Goal: Information Seeking & Learning: Learn about a topic

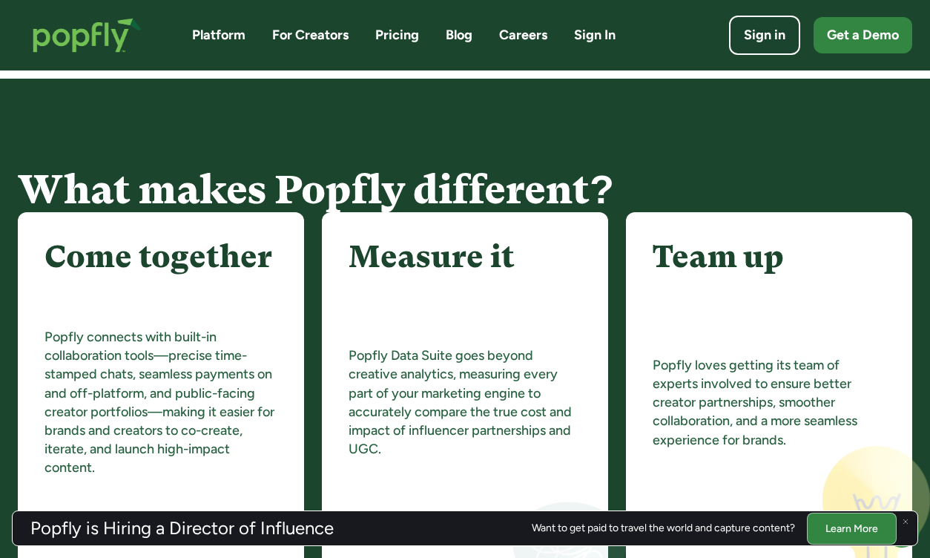
scroll to position [1676, 0]
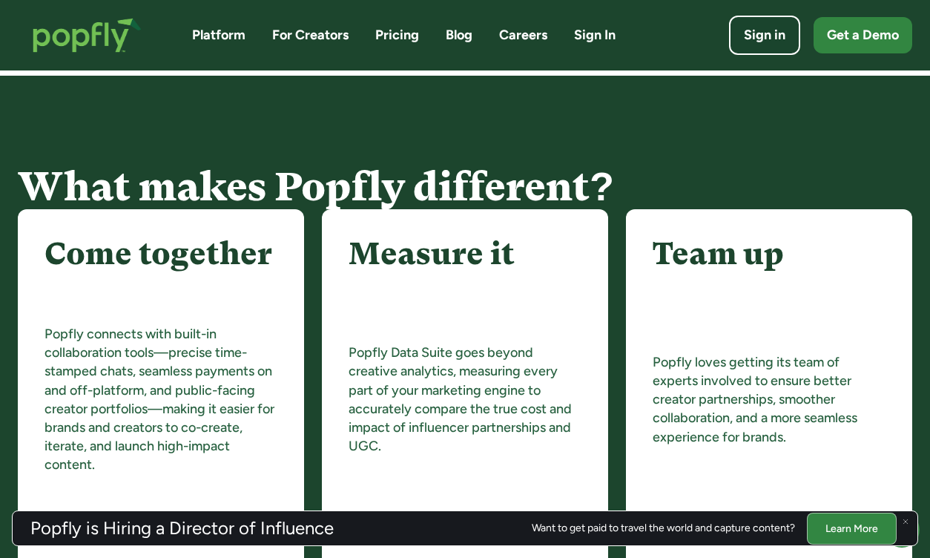
click at [397, 38] on link "Pricing" at bounding box center [397, 35] width 44 height 19
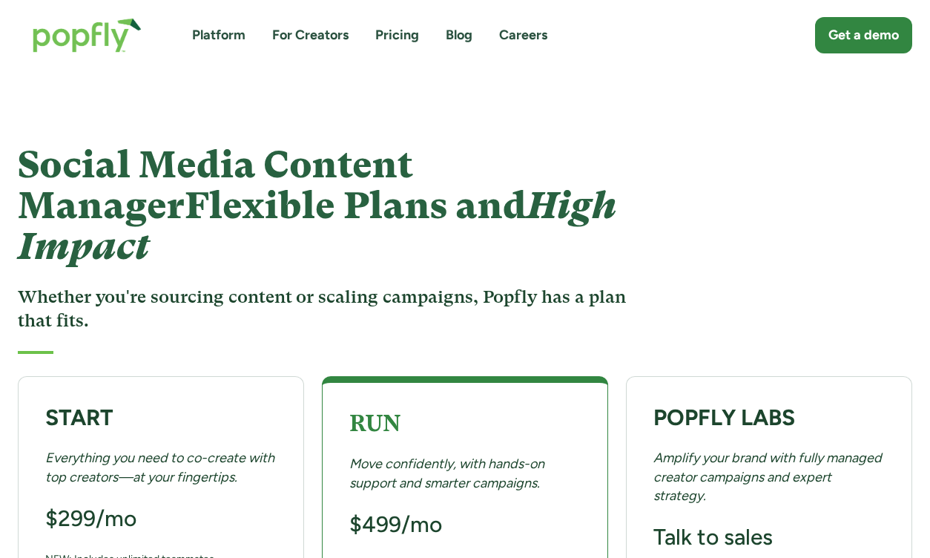
click at [318, 28] on link "For Creators" at bounding box center [310, 35] width 76 height 19
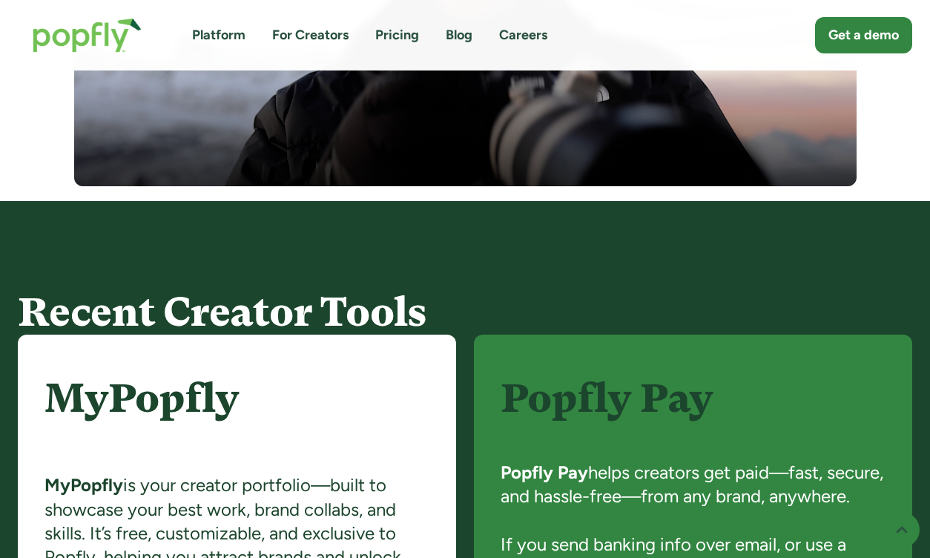
scroll to position [1044, 0]
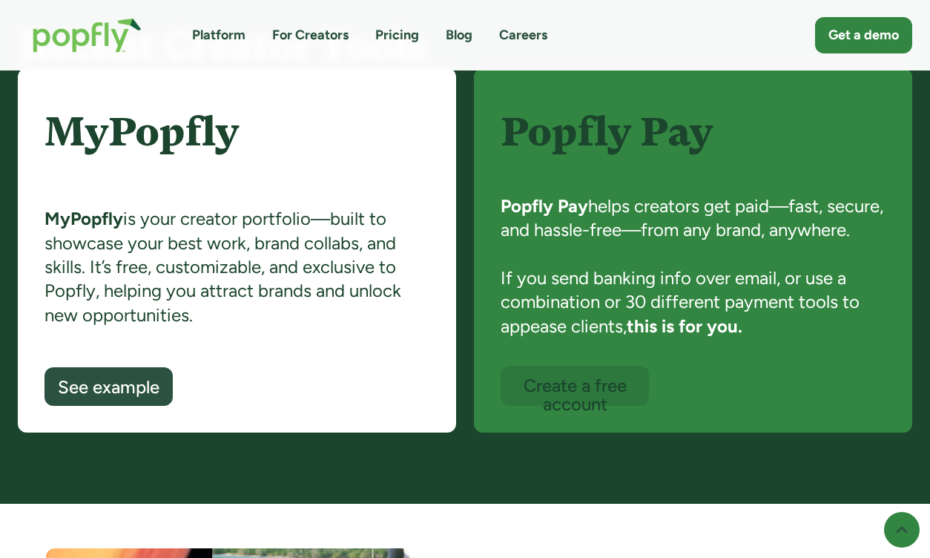
click at [234, 27] on link "Platform" at bounding box center [218, 35] width 53 height 19
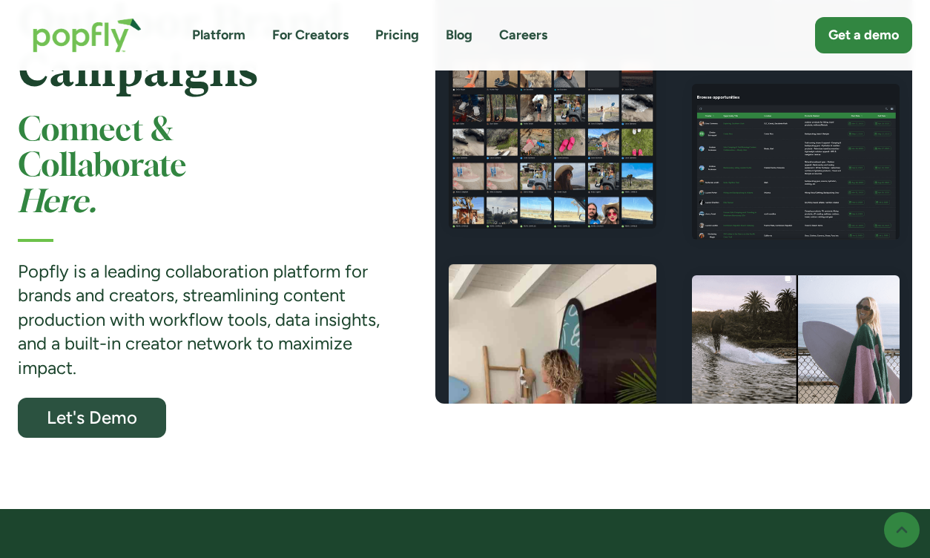
scroll to position [297, 0]
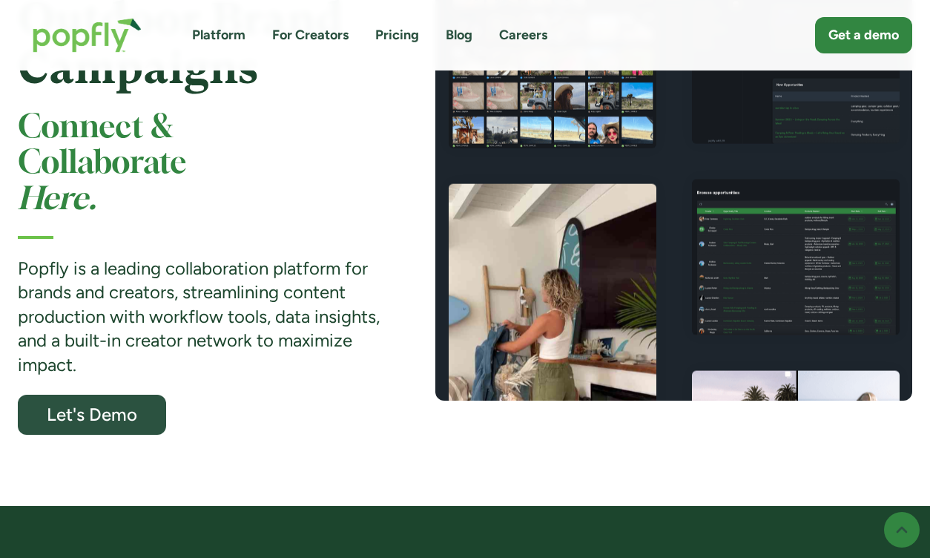
drag, startPoint x: 240, startPoint y: 29, endPoint x: 247, endPoint y: 30, distance: 7.5
click at [240, 29] on link "Platform" at bounding box center [218, 35] width 53 height 19
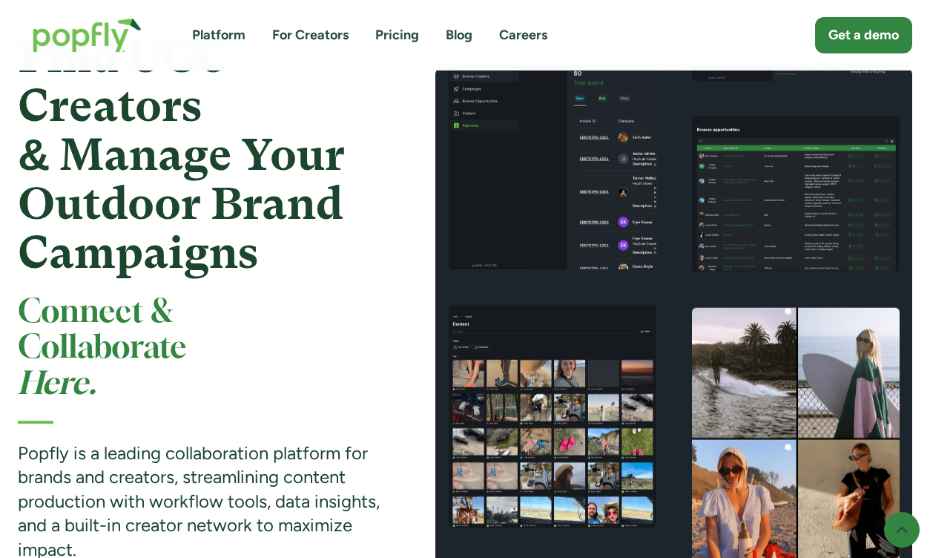
scroll to position [135, 0]
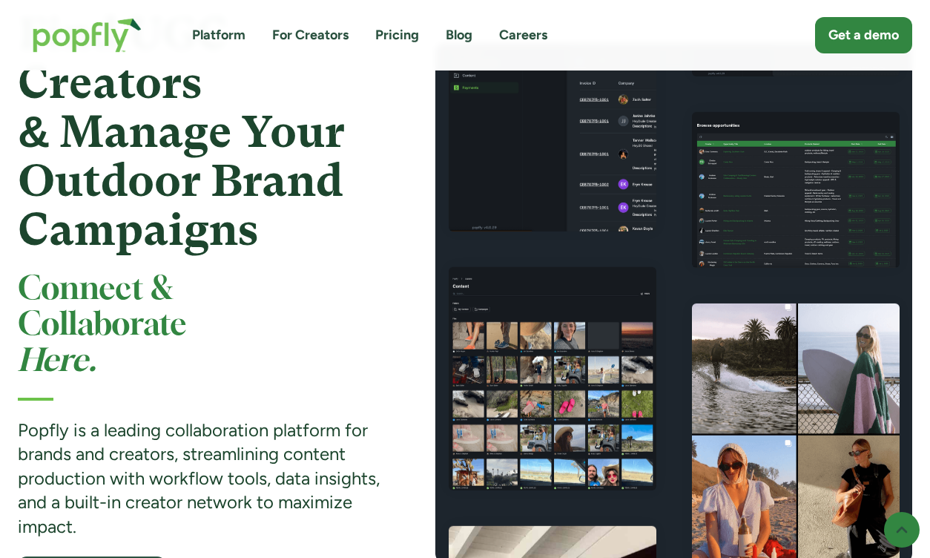
click at [220, 42] on link "Platform" at bounding box center [218, 35] width 53 height 19
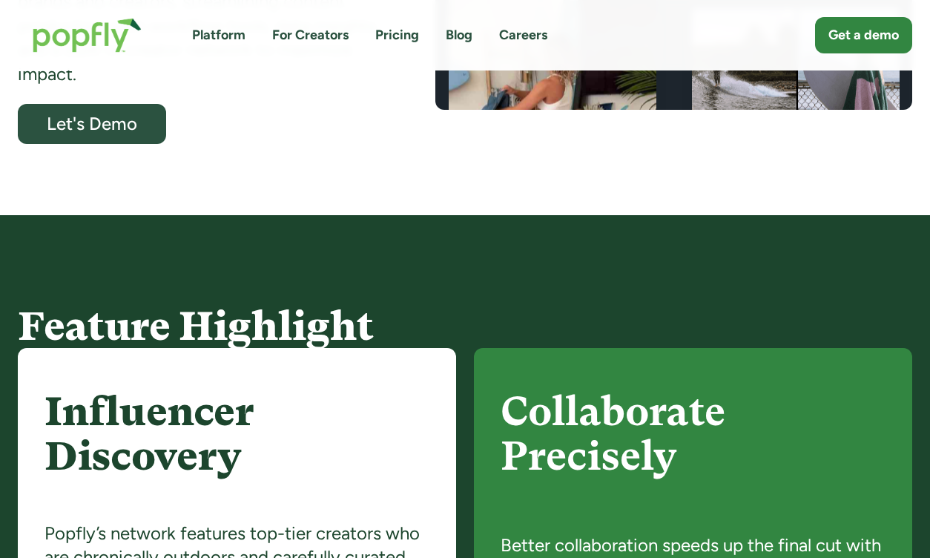
scroll to position [332, 0]
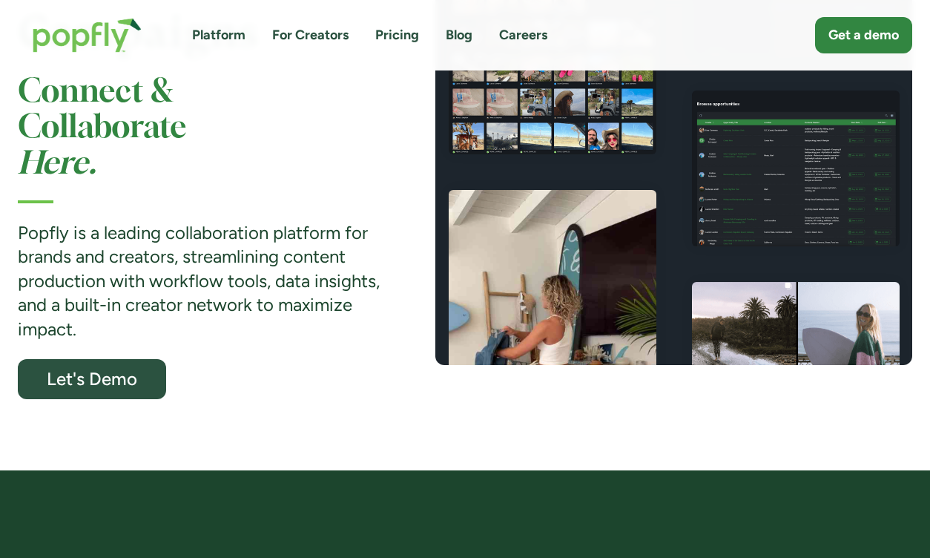
click at [390, 40] on link "Pricing" at bounding box center [397, 35] width 44 height 19
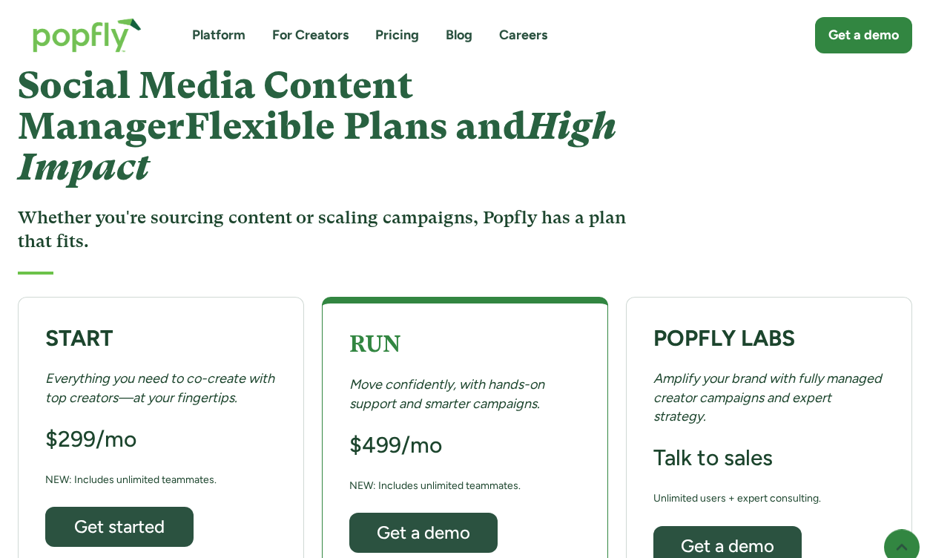
scroll to position [201, 0]
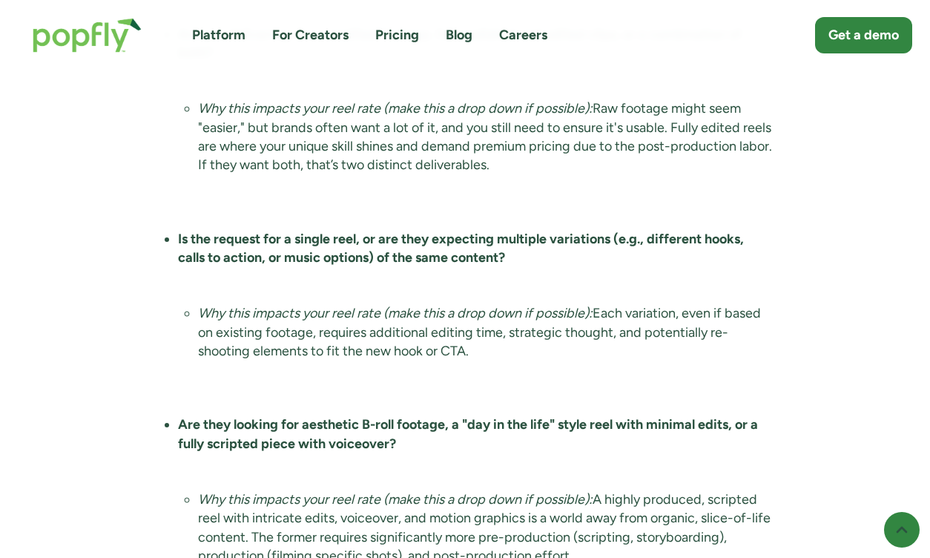
scroll to position [3301, 0]
